Goal: Task Accomplishment & Management: Use online tool/utility

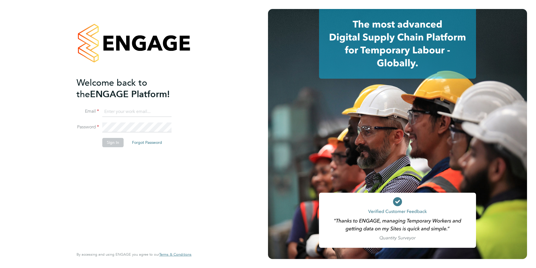
type input "jack.baron@HunterEducation.co.uk"
click at [113, 144] on button "Sign In" at bounding box center [112, 142] width 21 height 9
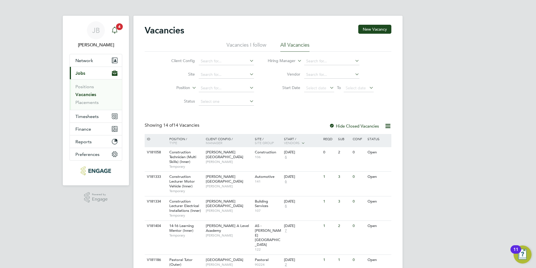
click at [122, 27] on span "4" at bounding box center [119, 26] width 7 height 7
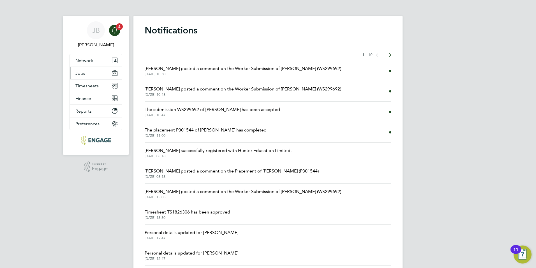
click at [89, 76] on button "Jobs" at bounding box center [96, 73] width 52 height 12
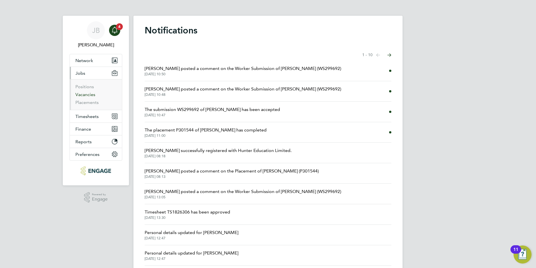
click at [91, 93] on link "Vacancies" at bounding box center [85, 94] width 20 height 5
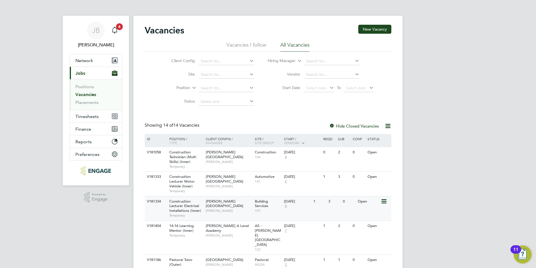
click at [233, 208] on span "[PERSON_NAME]" at bounding box center [229, 210] width 46 height 4
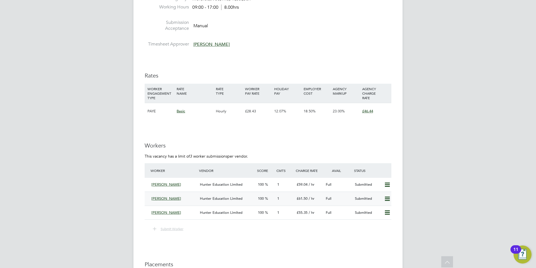
scroll to position [945, 0]
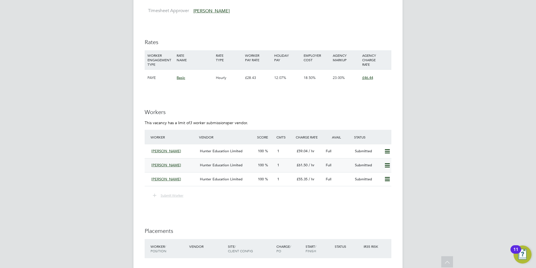
click at [308, 167] on div "£61.50 / hr" at bounding box center [309, 164] width 29 height 9
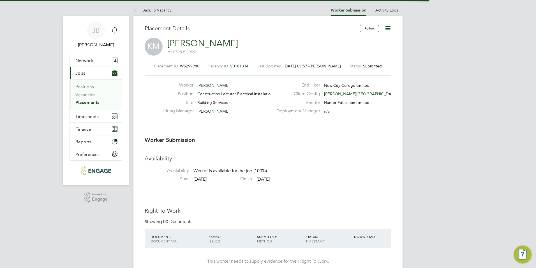
scroll to position [5, 45]
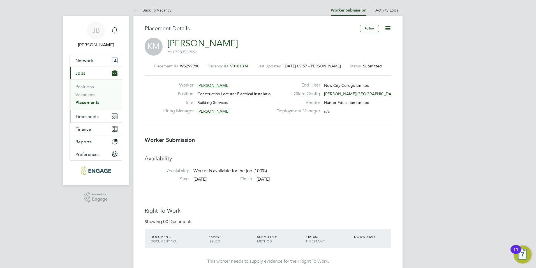
click at [93, 116] on span "Timesheets" at bounding box center [86, 116] width 23 height 5
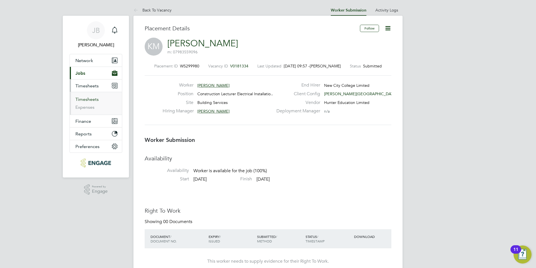
click at [93, 100] on link "Timesheets" at bounding box center [86, 99] width 23 height 5
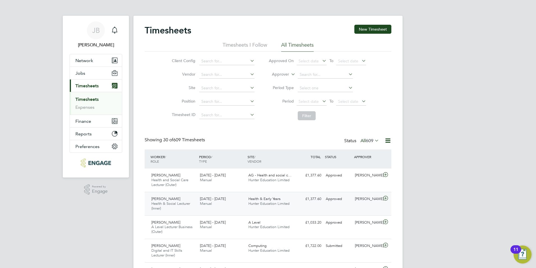
scroll to position [19, 49]
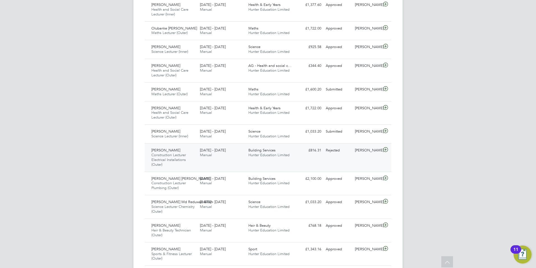
click at [175, 155] on span "Construction Lecturer Electrical Installations (Outer)" at bounding box center [168, 159] width 35 height 14
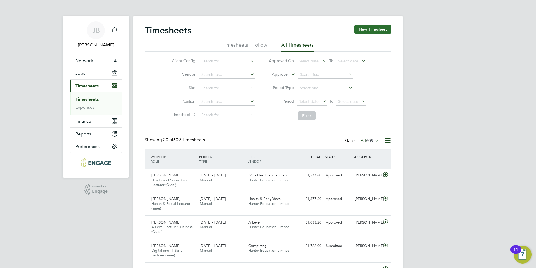
click at [386, 25] on button "New Timesheet" at bounding box center [373, 29] width 37 height 9
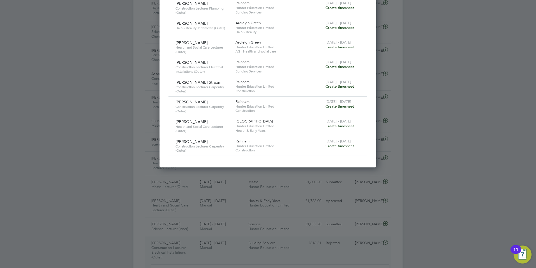
click at [347, 65] on span "Create timesheet" at bounding box center [340, 66] width 29 height 5
